Goal: Find specific page/section: Find specific page/section

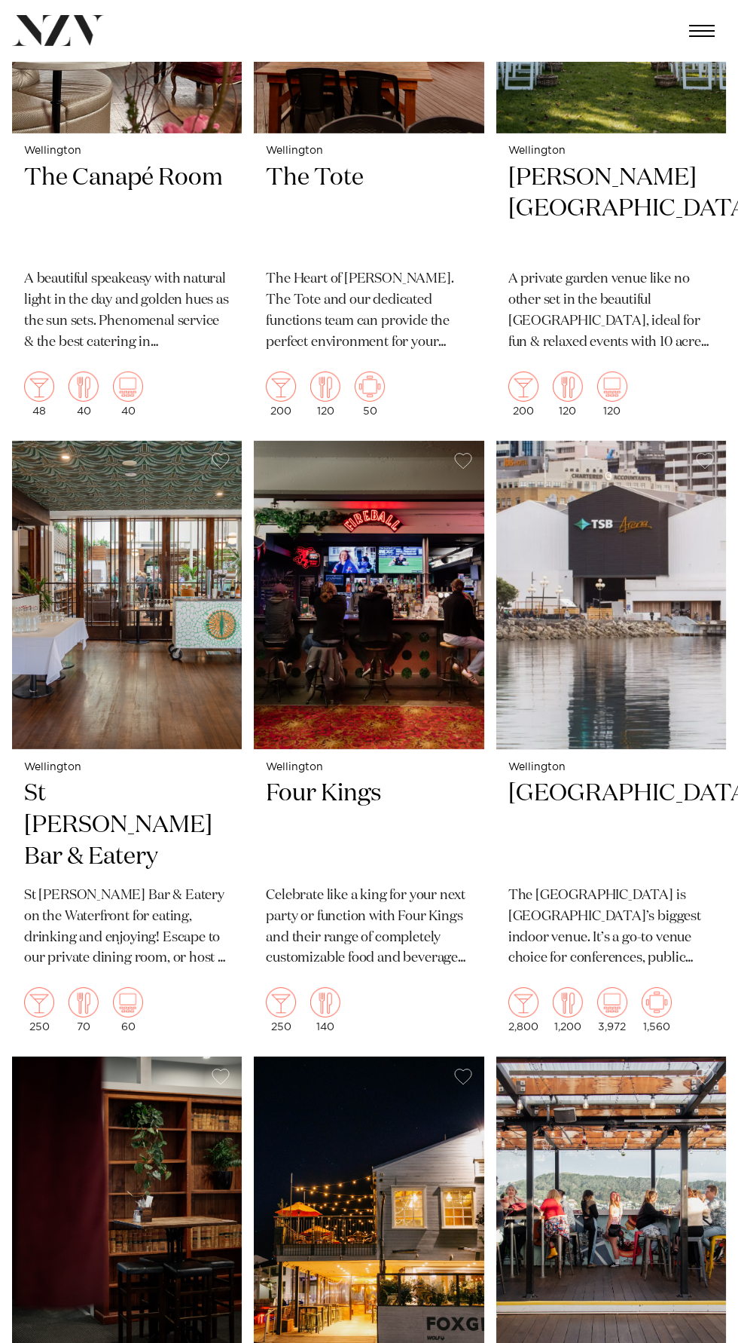
scroll to position [6804, 0]
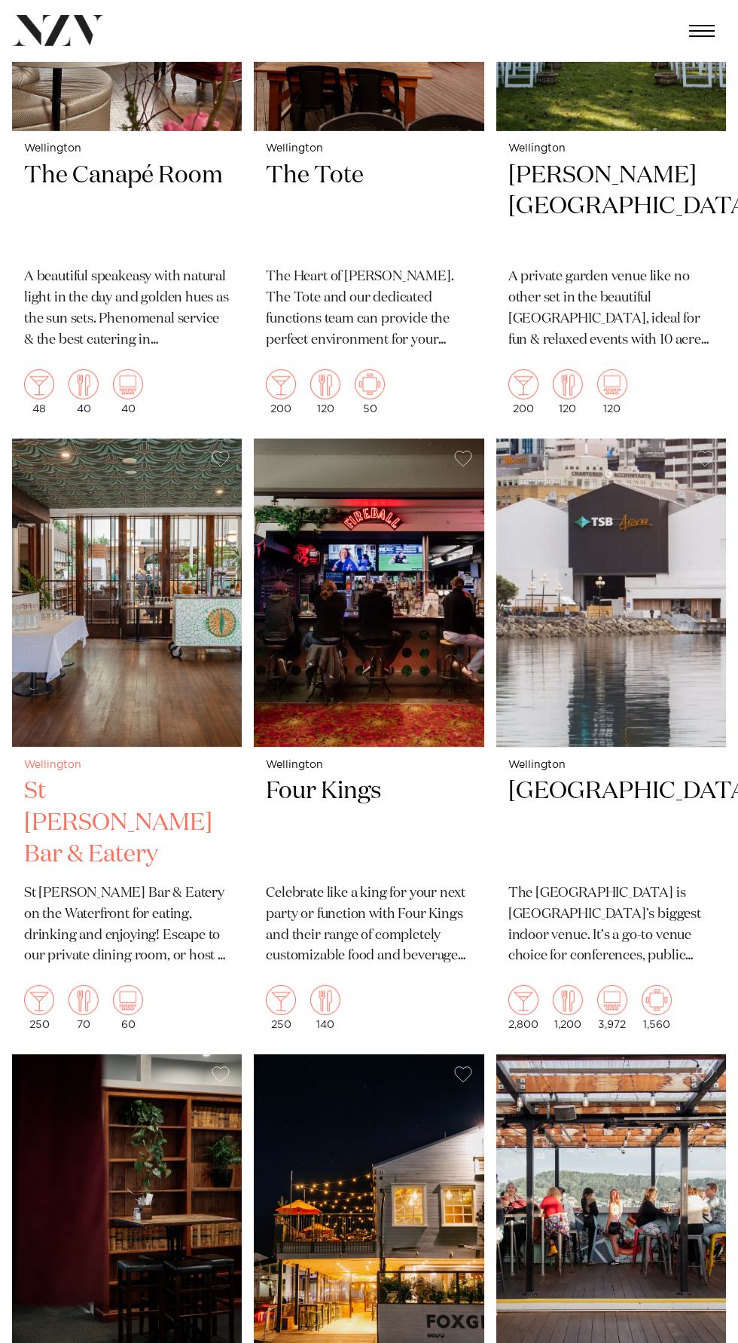
click at [134, 701] on img at bounding box center [127, 592] width 230 height 309
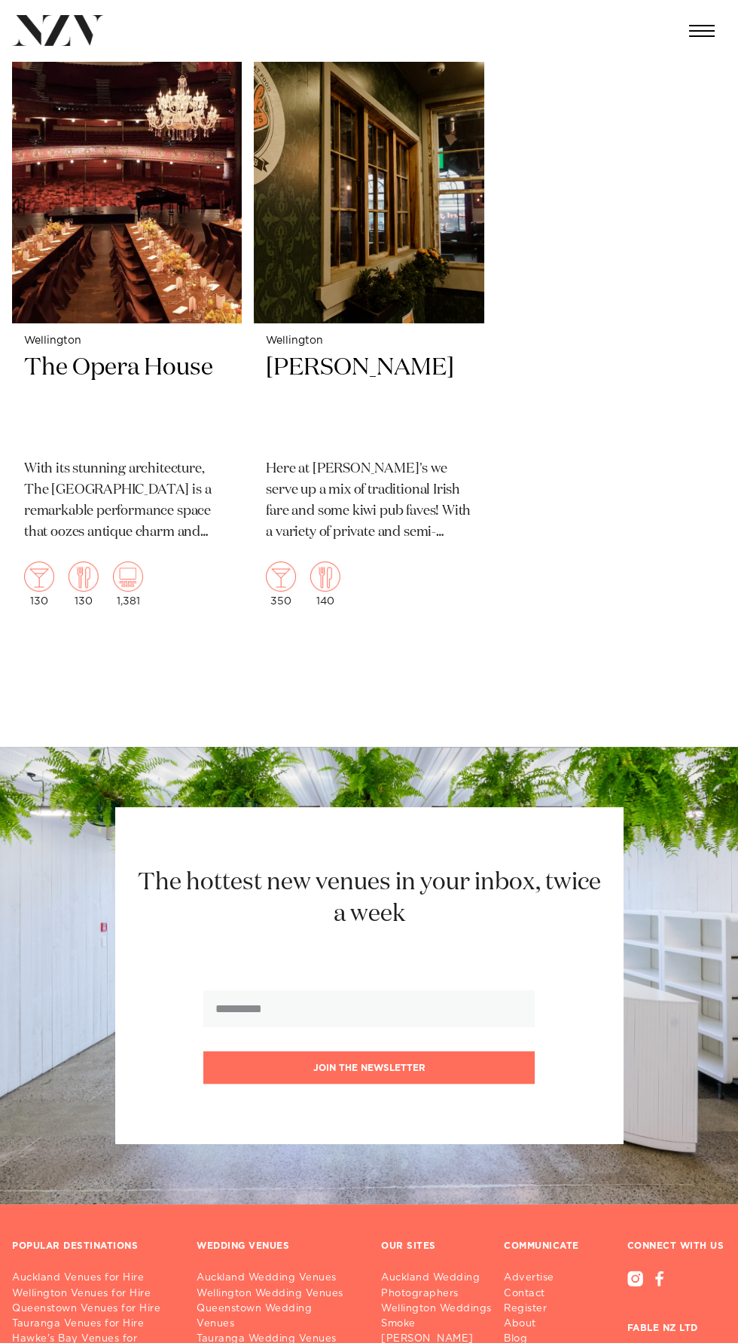
scroll to position [8640, 0]
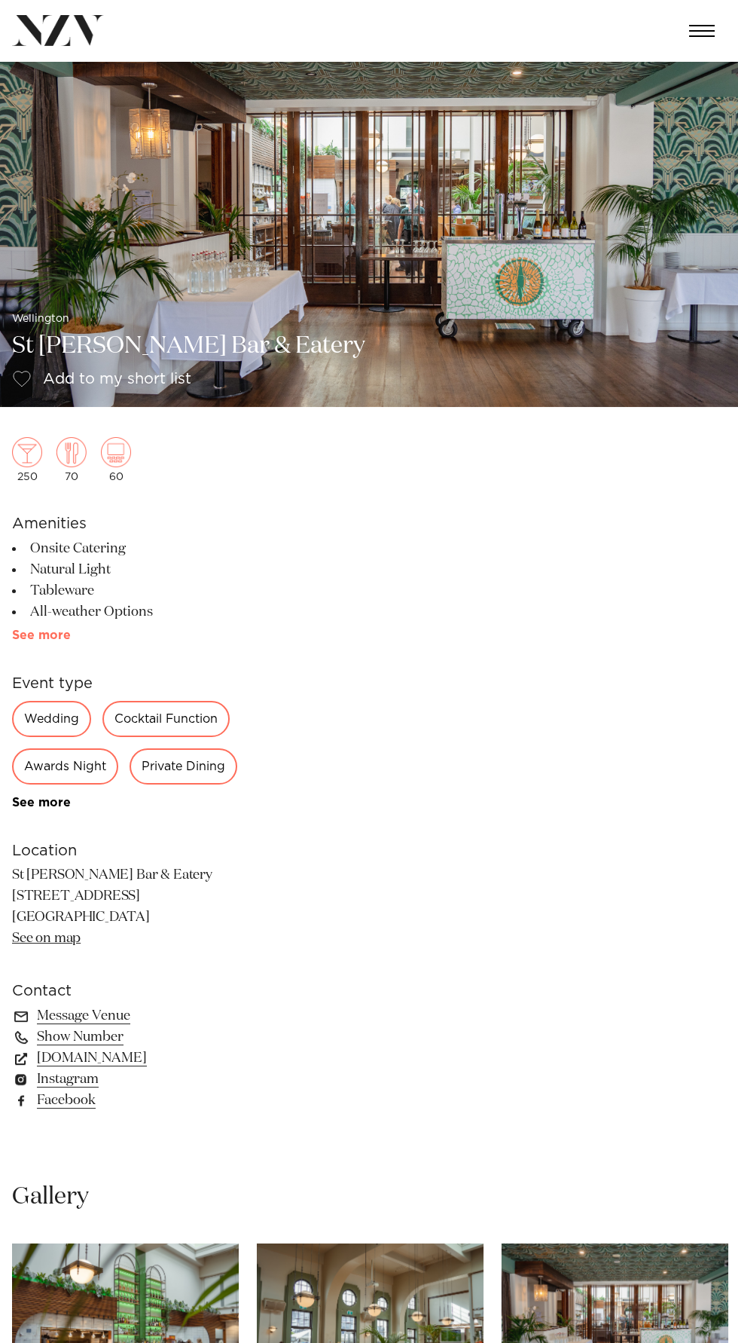
click at [47, 633] on link "See more" at bounding box center [71, 635] width 118 height 12
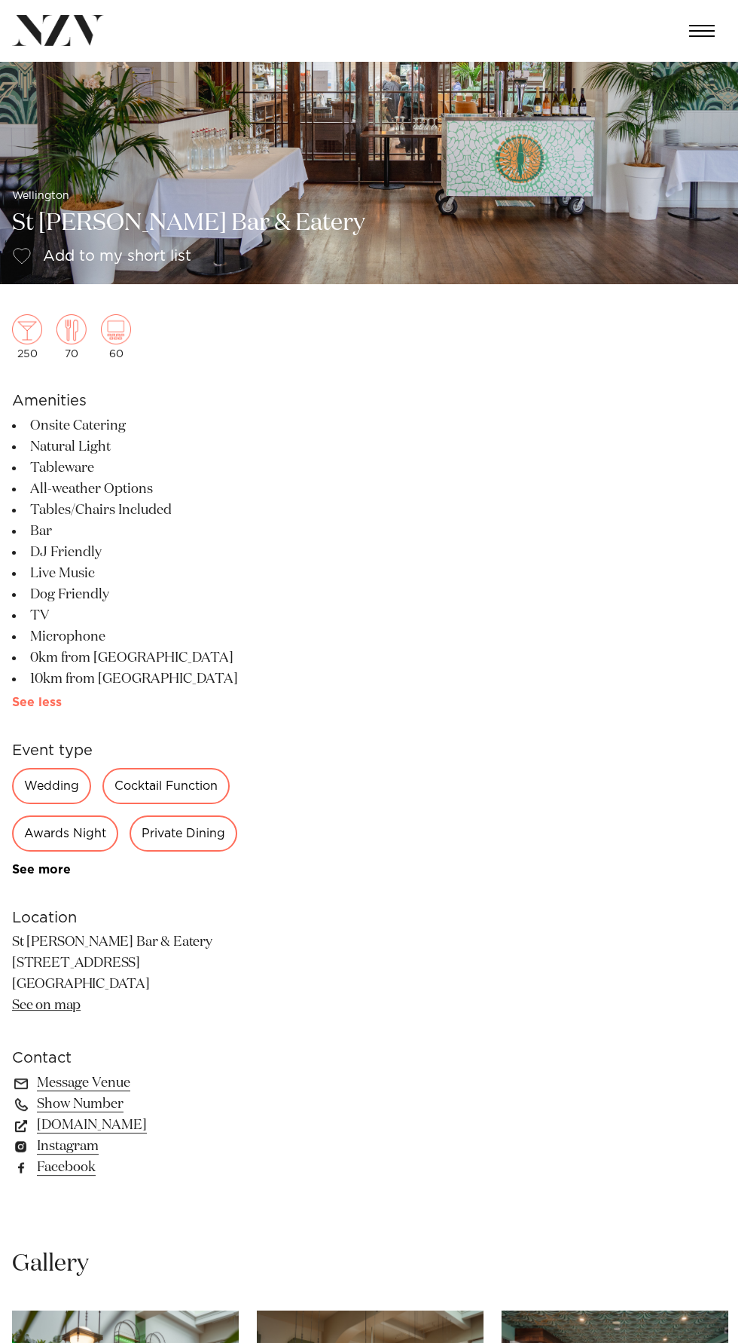
scroll to position [133, 0]
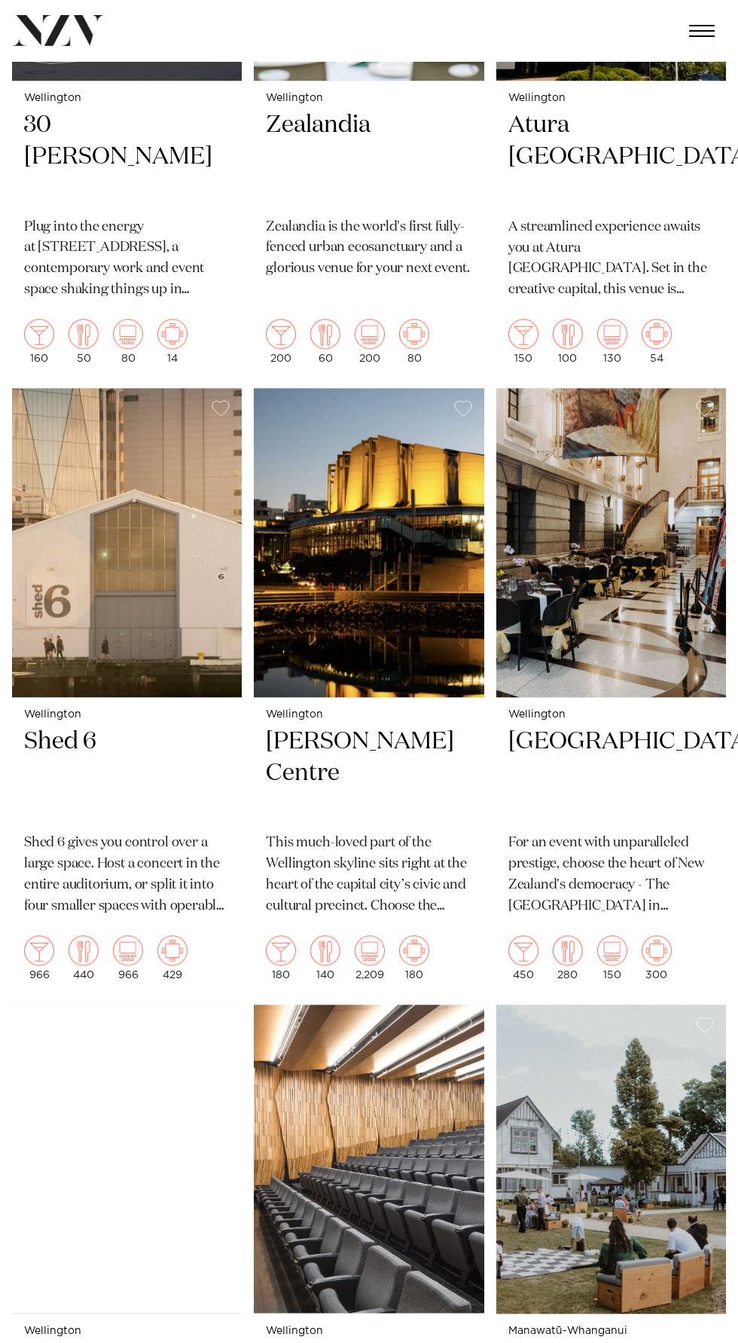
scroll to position [1926, 0]
